Goal: Navigation & Orientation: Find specific page/section

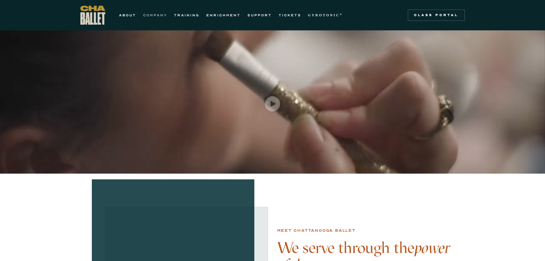
click at [152, 15] on link "COMPANY" at bounding box center [155, 15] width 24 height 7
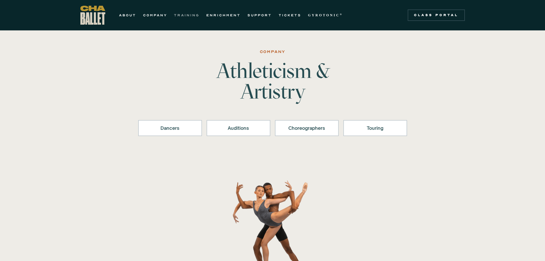
click at [188, 14] on link "TRAINING" at bounding box center [186, 15] width 25 height 7
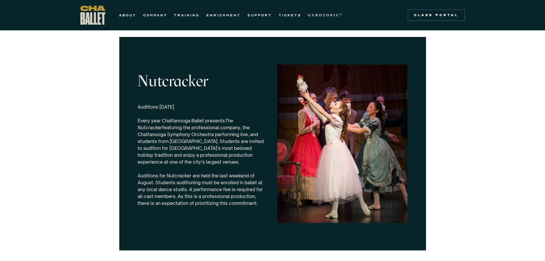
scroll to position [1716, 0]
